Goal: Check status

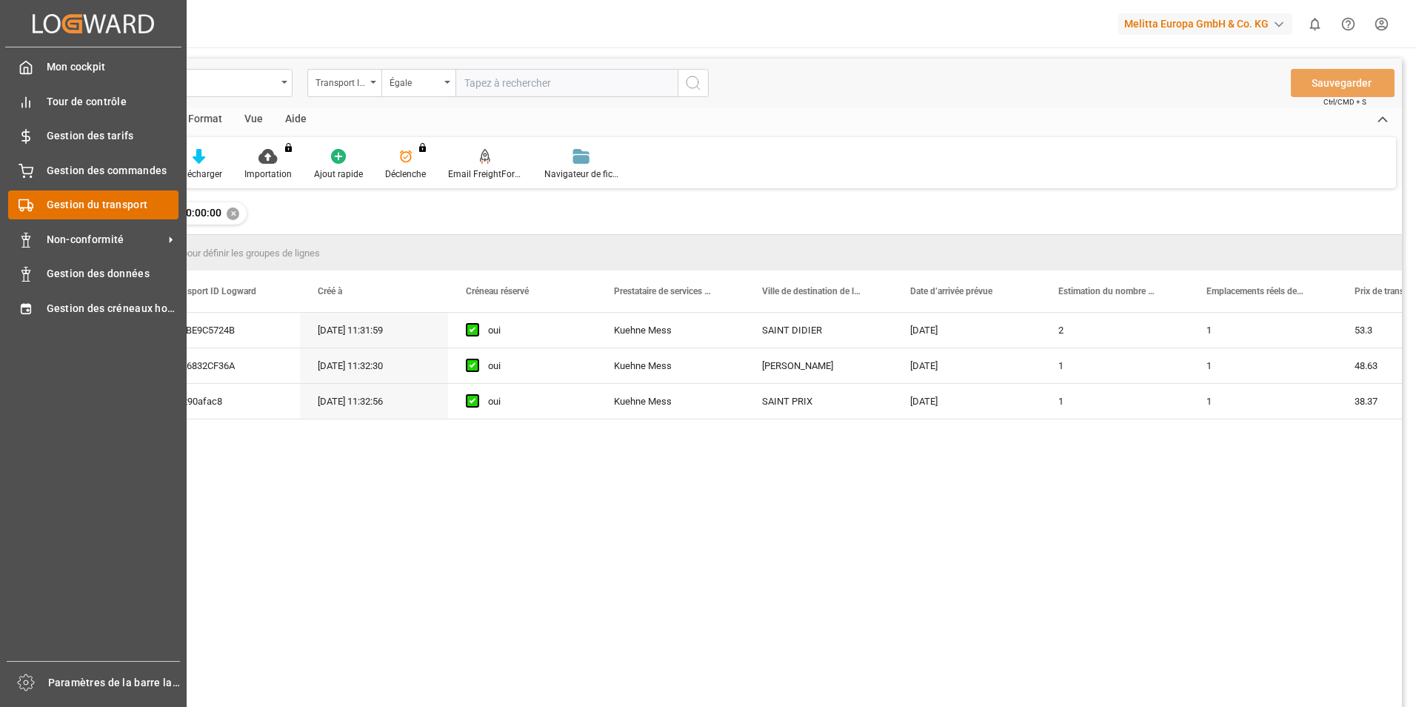
click at [77, 207] on span "Gestion du transport" at bounding box center [113, 205] width 133 height 16
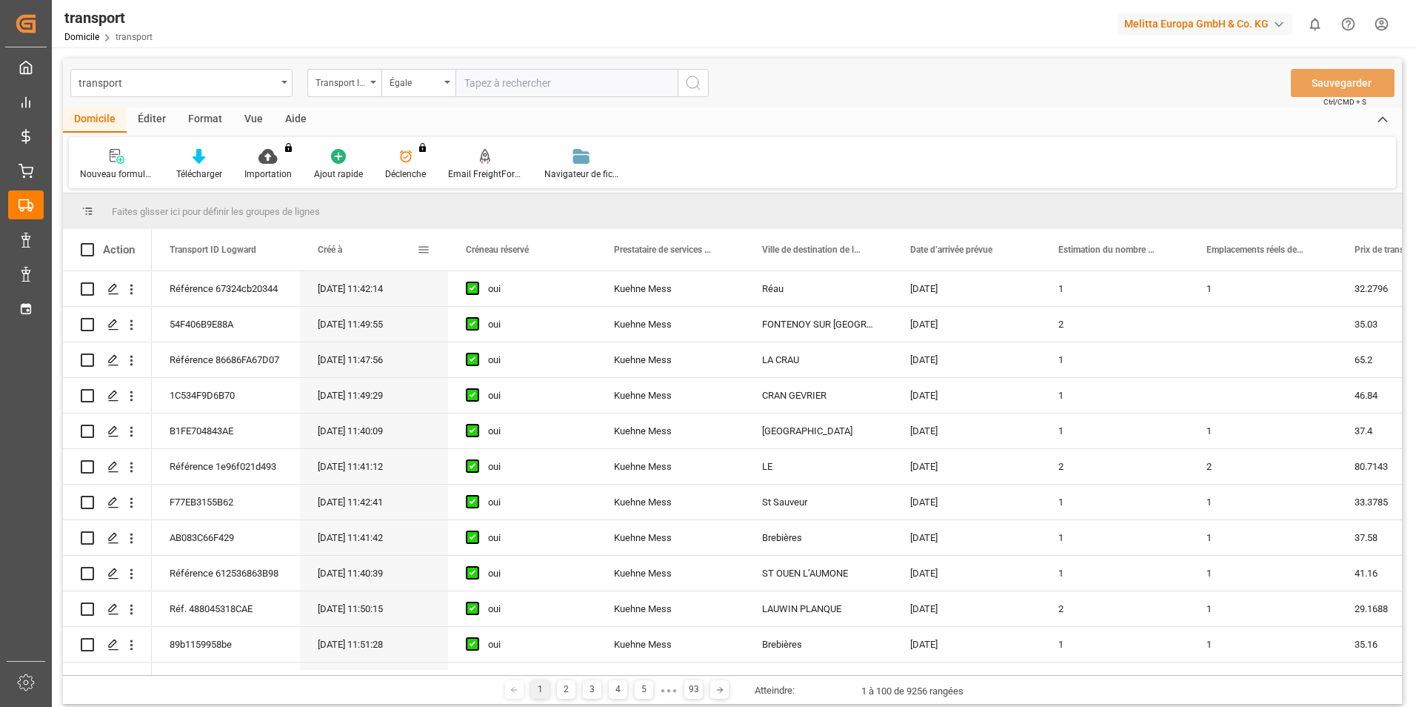
click at [420, 246] on span at bounding box center [423, 249] width 13 height 13
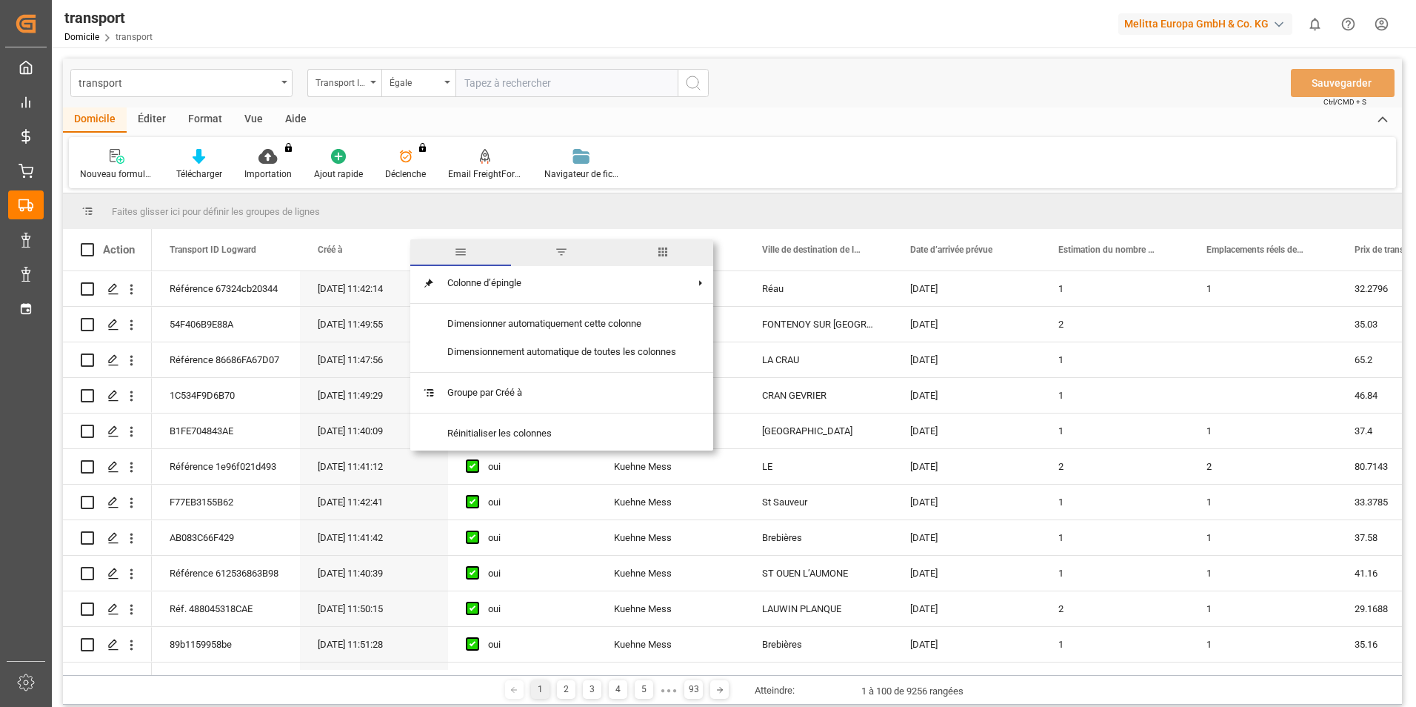
click at [553, 252] on span "filtre" at bounding box center [561, 252] width 101 height 27
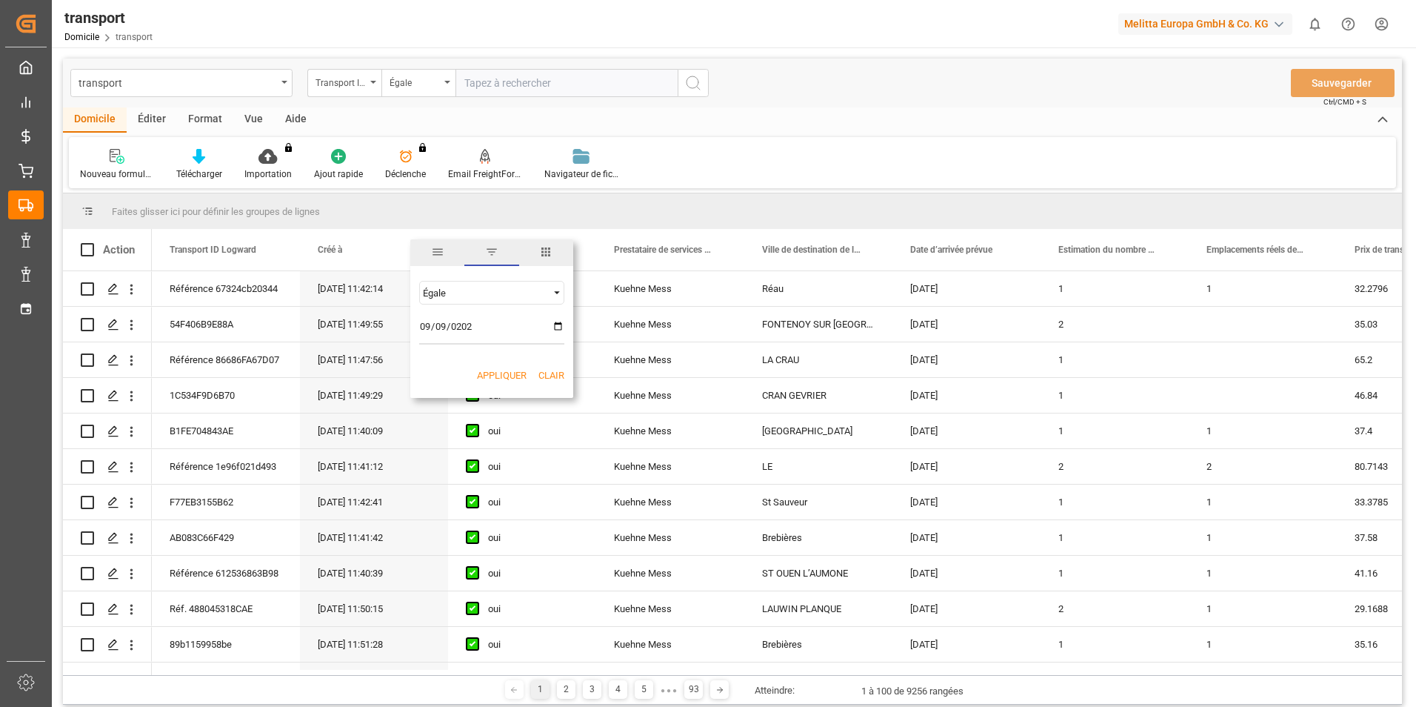
type input "[DATE]"
click at [493, 373] on button "Appliquer" at bounding box center [502, 375] width 50 height 15
